Goal: Task Accomplishment & Management: Manage account settings

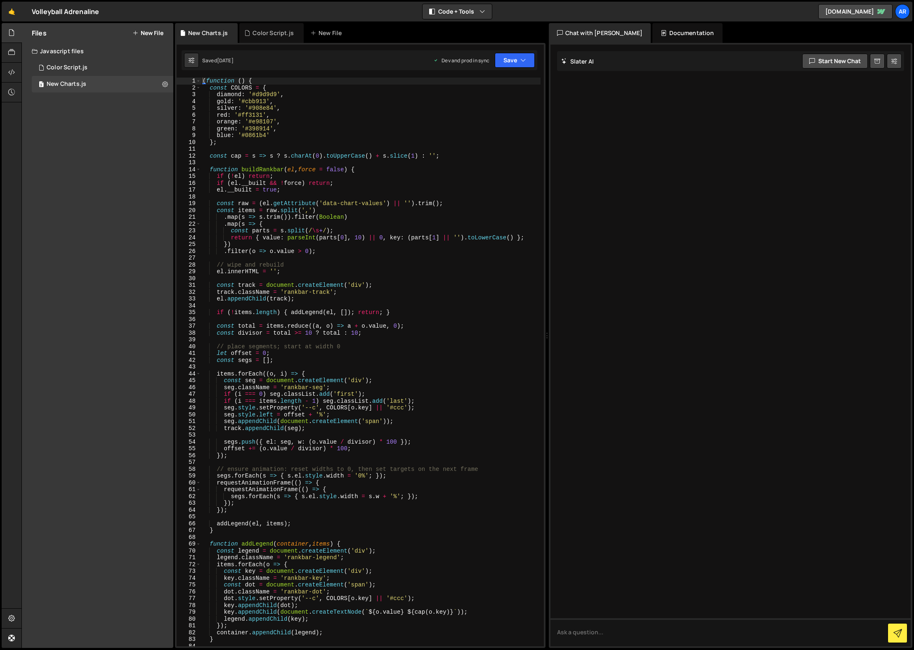
click at [91, 154] on div "Files New File Javascript files 1 Color Script.js 0 3 New Charts.js 0 CSS files…" at bounding box center [97, 335] width 151 height 625
click at [167, 83] on icon at bounding box center [165, 84] width 6 height 8
type input "New Charts"
radio input "true"
checkbox input "true"
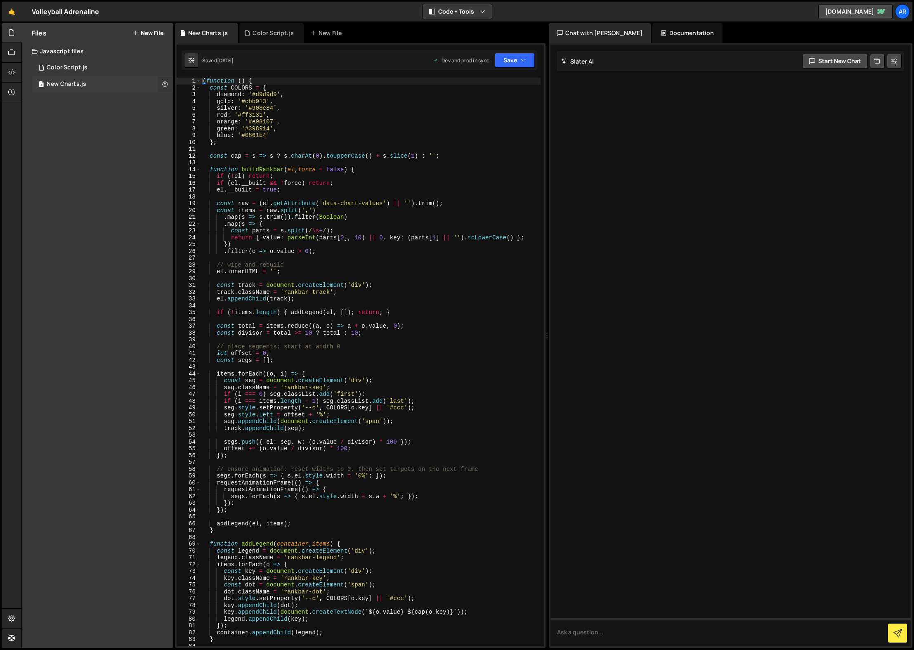
checkbox input "true"
click at [213, 102] on button "Edit File Settings" at bounding box center [215, 101] width 81 height 17
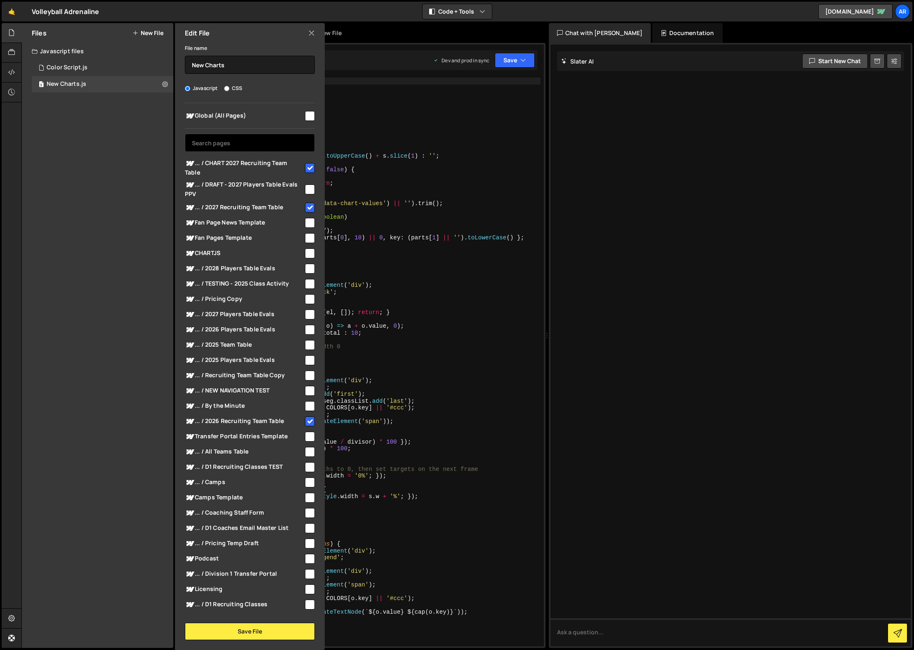
click at [220, 143] on input "text" at bounding box center [250, 143] width 130 height 18
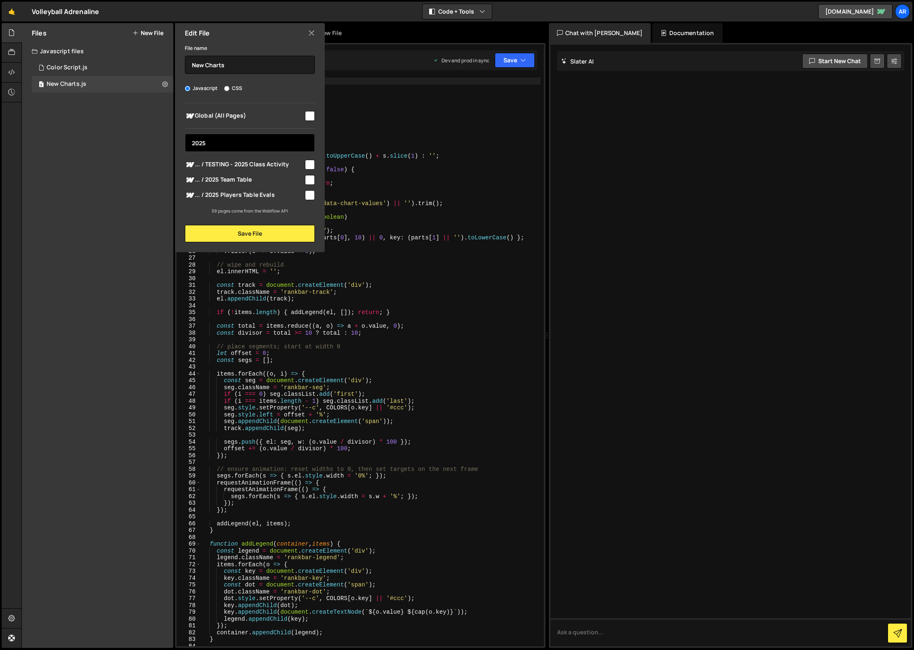
type input "2025"
click at [310, 179] on input "checkbox" at bounding box center [310, 180] width 10 height 10
checkbox input "true"
click at [266, 230] on button "Save File" at bounding box center [250, 233] width 130 height 17
